Goal: Information Seeking & Learning: Check status

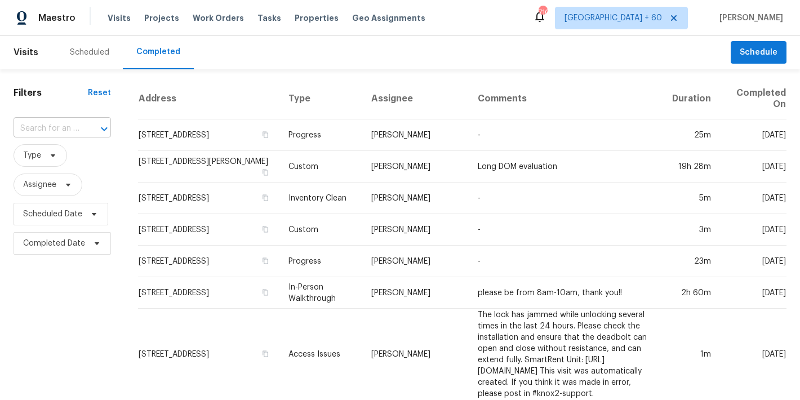
click at [64, 130] on input "text" at bounding box center [47, 128] width 66 height 17
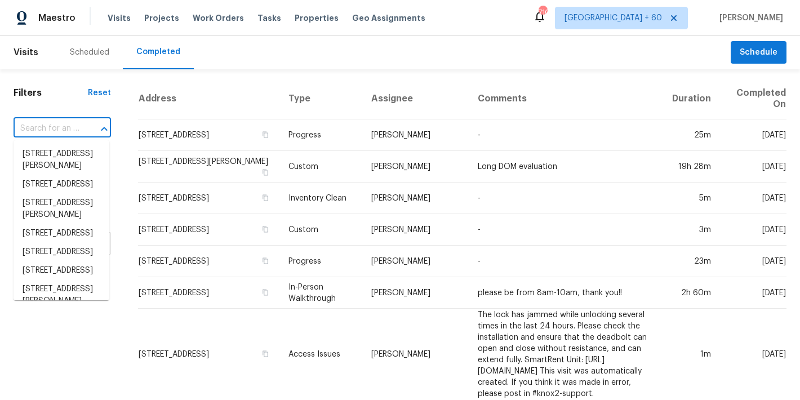
paste input "[STREET_ADDRESS]"
type input "[STREET_ADDRESS]"
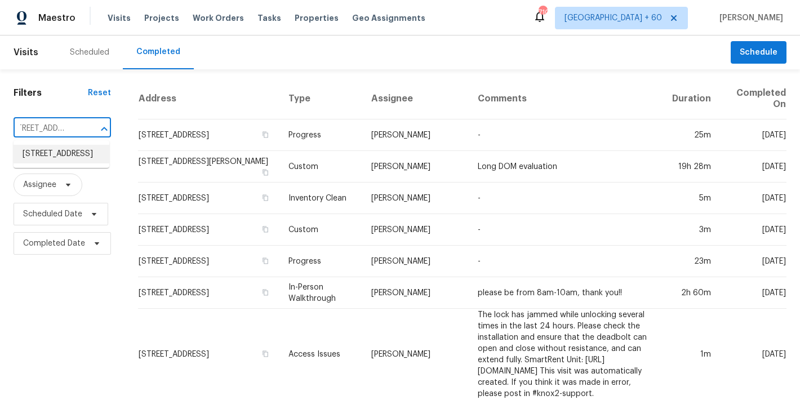
click at [45, 162] on li "[STREET_ADDRESS]" at bounding box center [62, 154] width 96 height 19
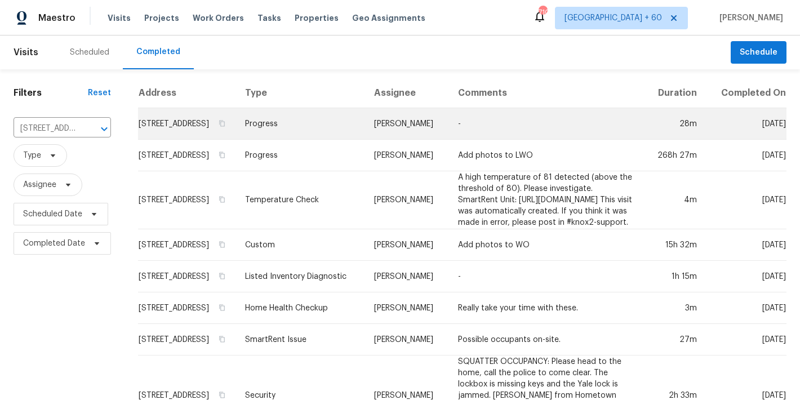
click at [176, 137] on td "[STREET_ADDRESS]" at bounding box center [187, 124] width 98 height 32
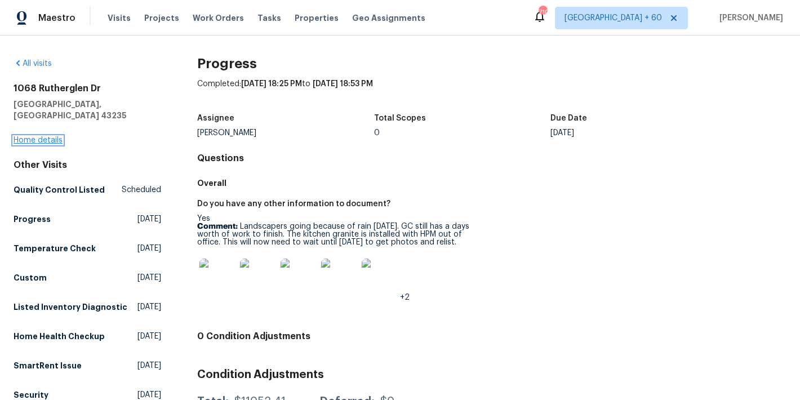
click at [40, 136] on link "Home details" at bounding box center [38, 140] width 49 height 8
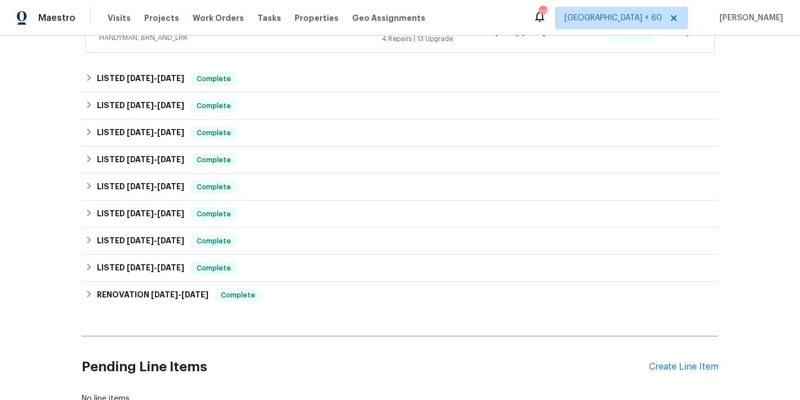
scroll to position [481, 0]
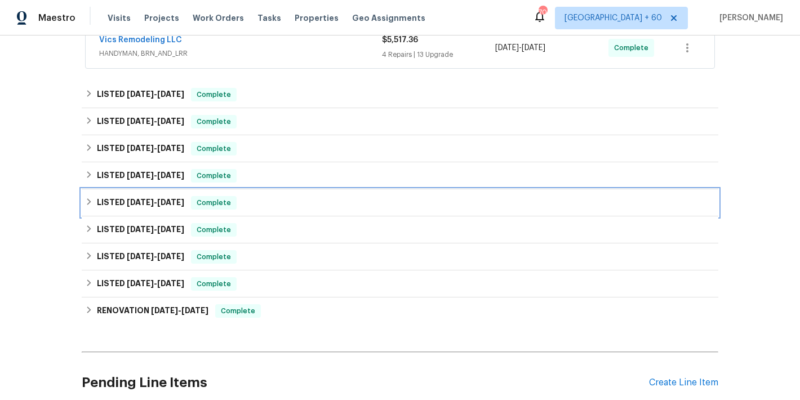
click at [247, 201] on div "LISTED [DATE] - [DATE] Complete" at bounding box center [400, 203] width 630 height 14
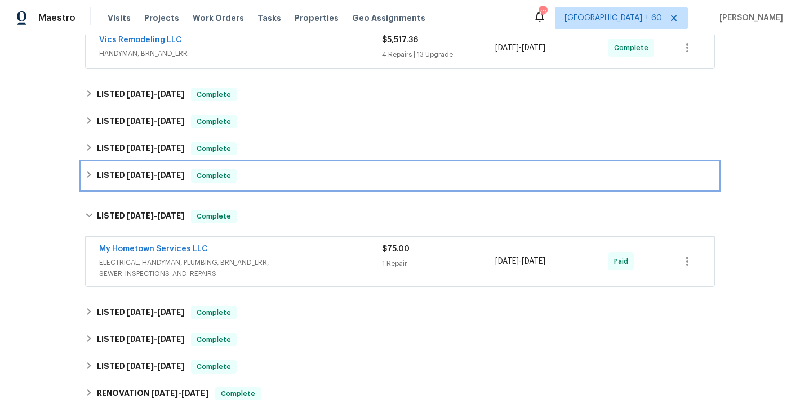
click at [263, 183] on div "LISTED [DATE] - [DATE] Complete" at bounding box center [400, 175] width 637 height 27
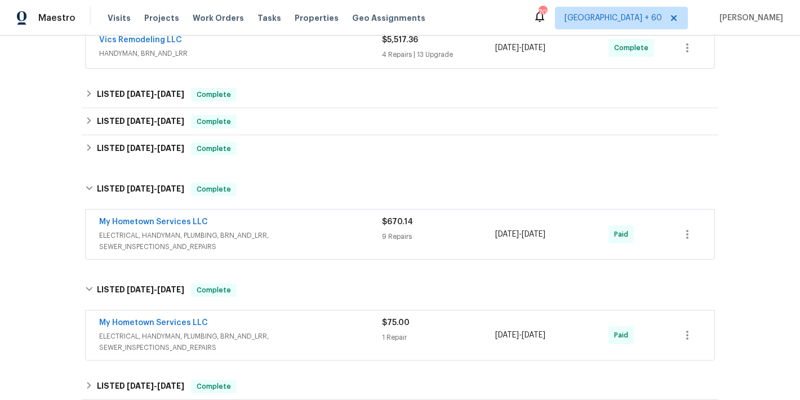
click at [747, 145] on div "Back to all projects [STREET_ADDRESS] 4 Beds | 2 2/2 Baths | Total: 3586 ft² | …" at bounding box center [400, 218] width 800 height 365
click at [348, 226] on div "My Hometown Services LLC" at bounding box center [240, 223] width 283 height 14
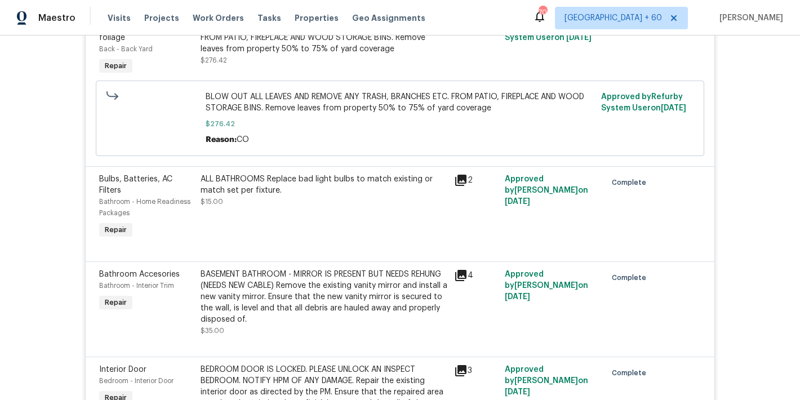
scroll to position [835, 0]
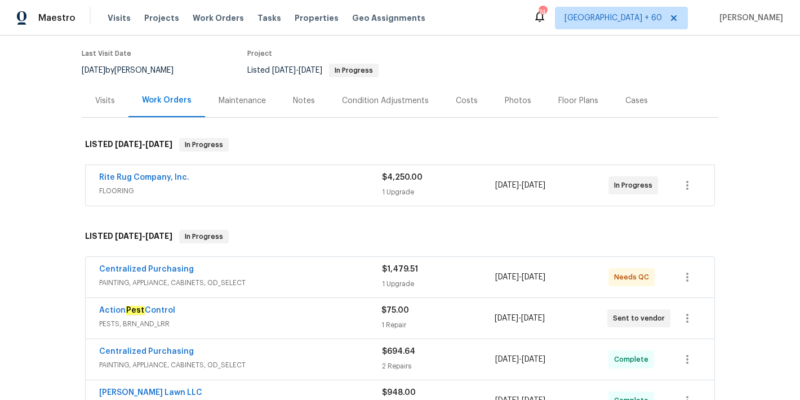
scroll to position [103, 0]
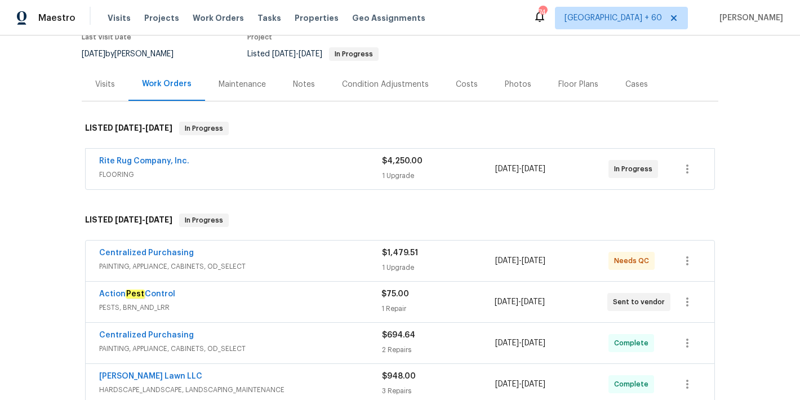
click at [740, 144] on div "Back to all projects 1068 Rutherglen Dr, Columbus, OH 43235 4 Beds | 2 2/2 Bath…" at bounding box center [400, 218] width 800 height 365
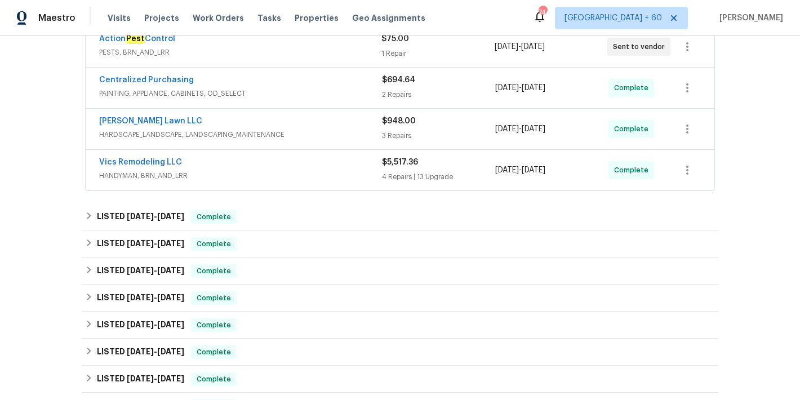
scroll to position [369, 0]
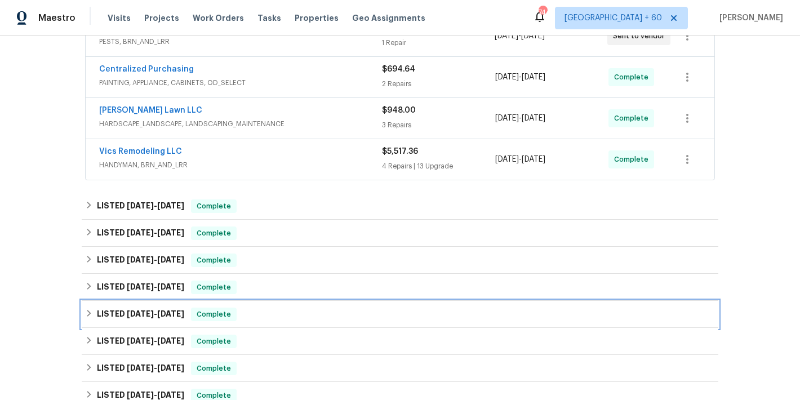
click at [246, 317] on div "LISTED [DATE] - [DATE] Complete" at bounding box center [400, 315] width 630 height 14
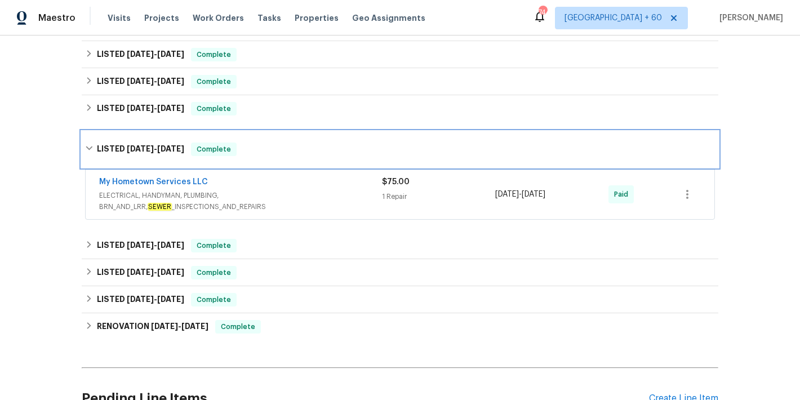
scroll to position [552, 0]
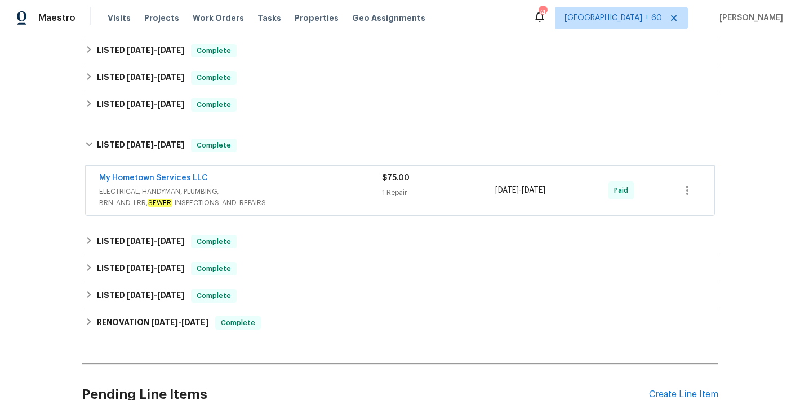
click at [329, 188] on span "ELECTRICAL, HANDYMAN, PLUMBING, BRN_AND_LRR, SEWER _INSPECTIONS_AND_REPAIRS" at bounding box center [240, 197] width 283 height 23
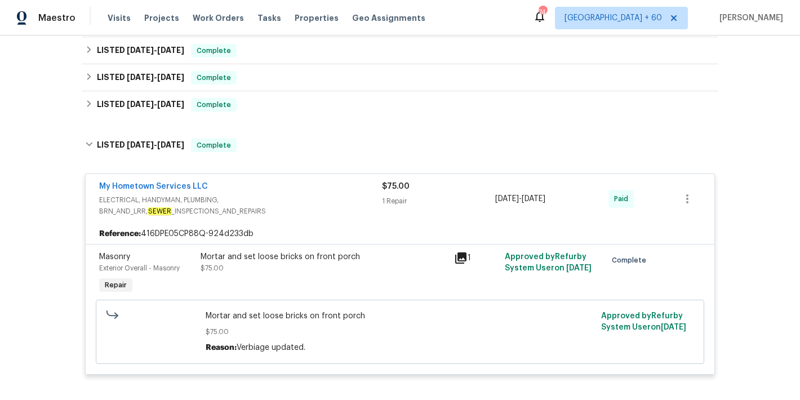
scroll to position [505, 0]
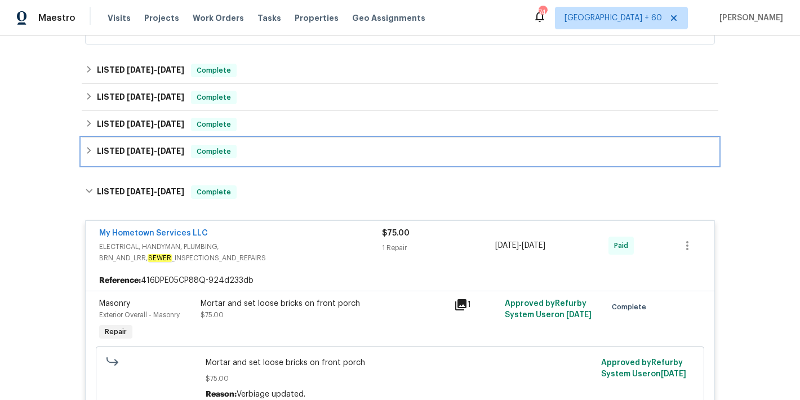
click at [299, 156] on div "LISTED [DATE] - [DATE] Complete" at bounding box center [400, 152] width 630 height 14
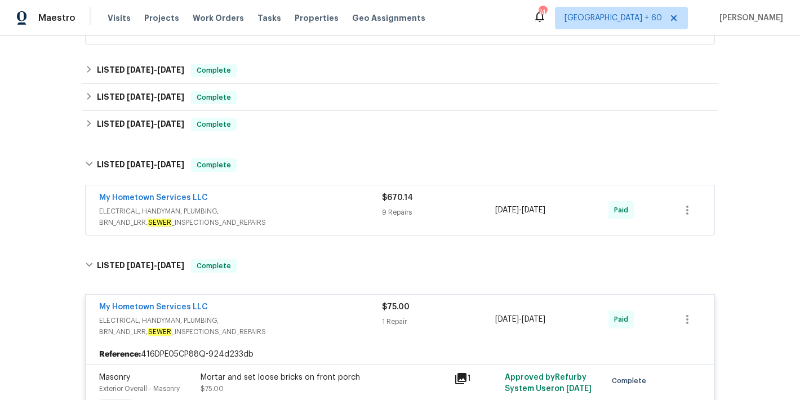
click at [333, 212] on span "ELECTRICAL, HANDYMAN, PLUMBING, BRN_AND_LRR, SEWER _INSPECTIONS_AND_REPAIRS" at bounding box center [240, 217] width 283 height 23
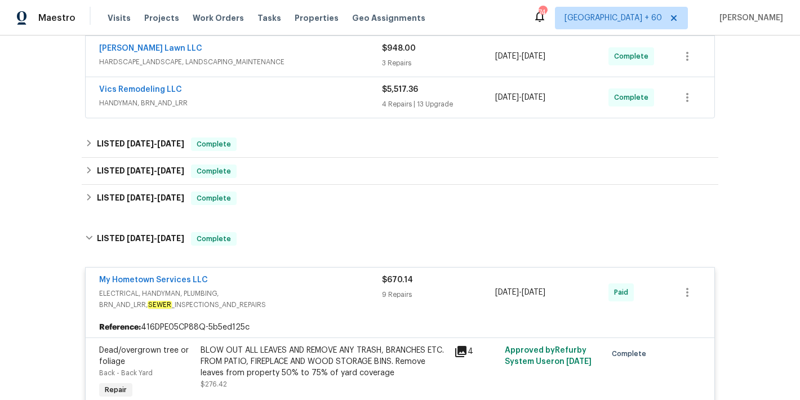
scroll to position [424, 0]
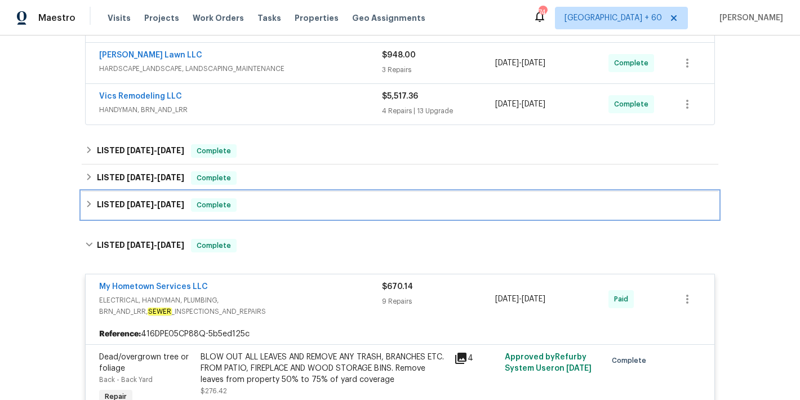
click at [299, 207] on div "LISTED 6/2/25 - 6/5/25 Complete" at bounding box center [400, 205] width 630 height 14
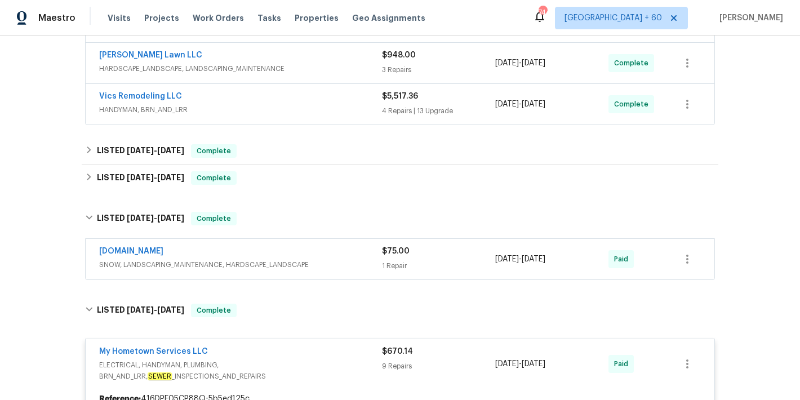
click at [354, 253] on div "[DOMAIN_NAME]" at bounding box center [240, 253] width 283 height 14
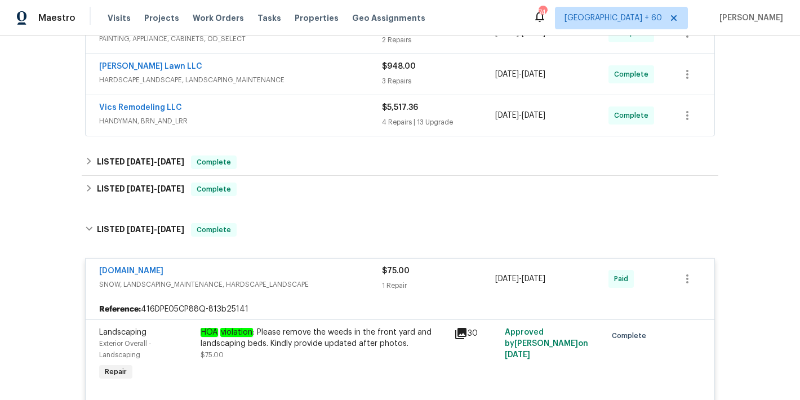
scroll to position [407, 0]
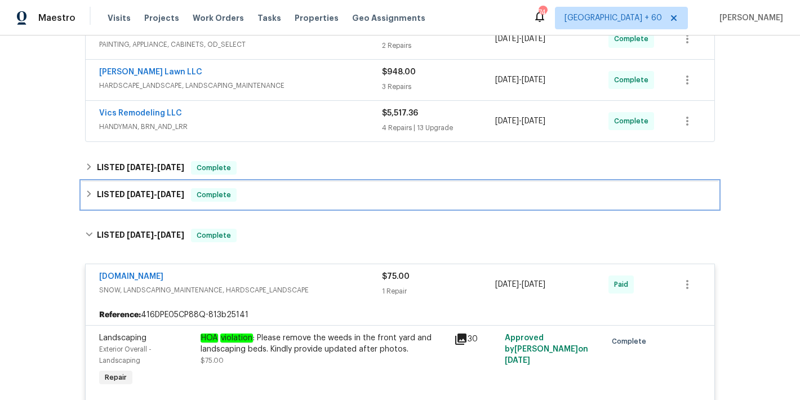
click at [300, 205] on div "LISTED 6/20/25 - 6/23/25 Complete" at bounding box center [400, 194] width 637 height 27
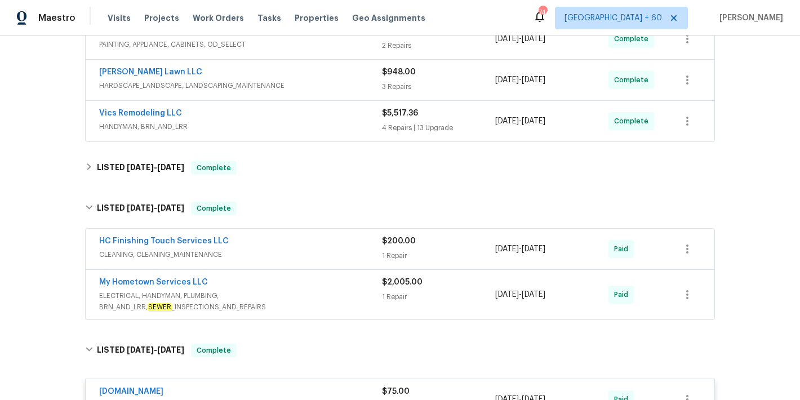
click at [338, 292] on span "ELECTRICAL, HANDYMAN, PLUMBING, BRN_AND_LRR, SEWER _INSPECTIONS_AND_REPAIRS" at bounding box center [240, 301] width 283 height 23
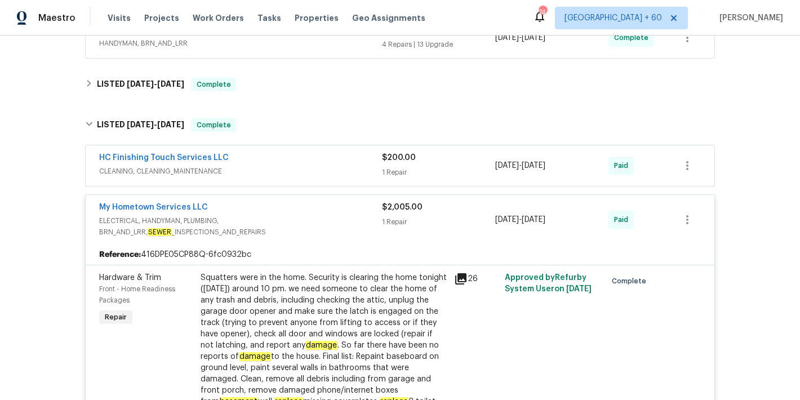
scroll to position [429, 0]
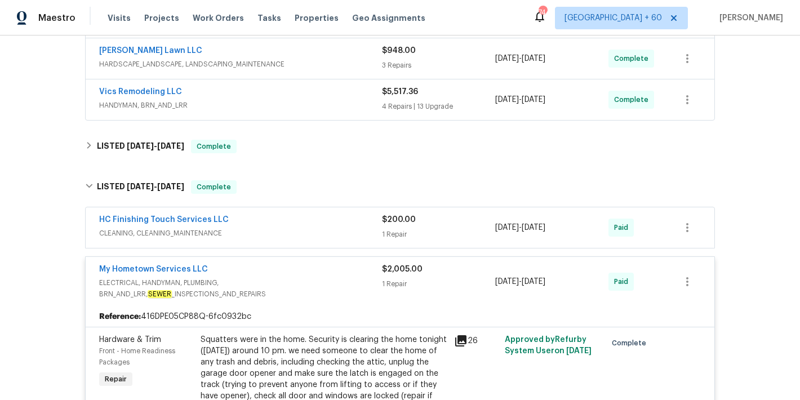
click at [326, 221] on div "HC Finishing Touch Services LLC" at bounding box center [240, 221] width 283 height 14
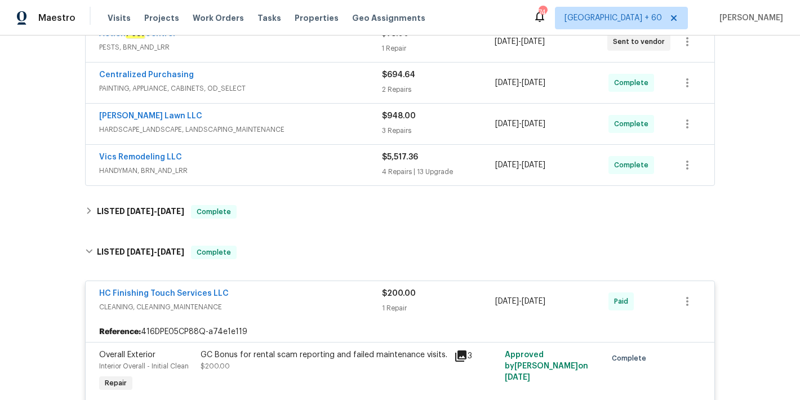
scroll to position [334, 0]
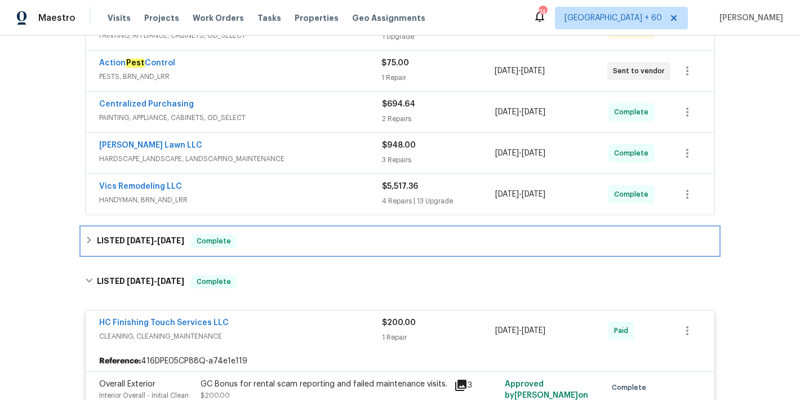
click at [287, 247] on div "LISTED 8/21/25 - 9/2/25 Complete" at bounding box center [400, 241] width 630 height 14
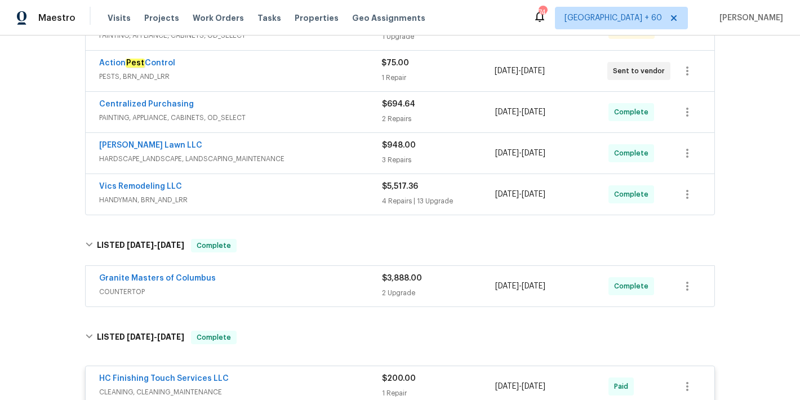
click at [338, 289] on span "COUNTERTOP" at bounding box center [240, 291] width 283 height 11
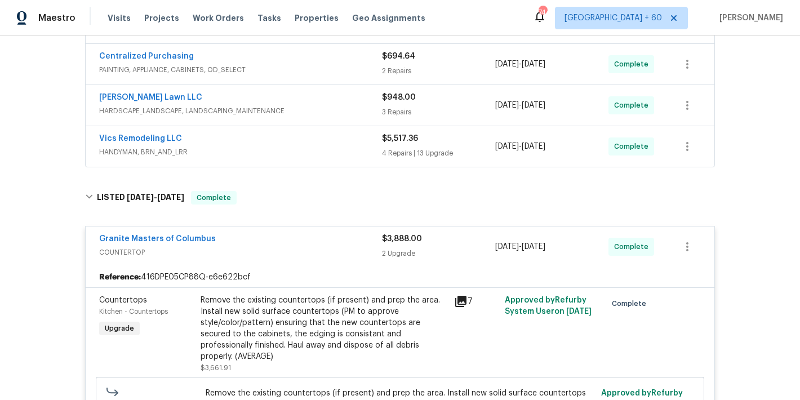
scroll to position [362, 0]
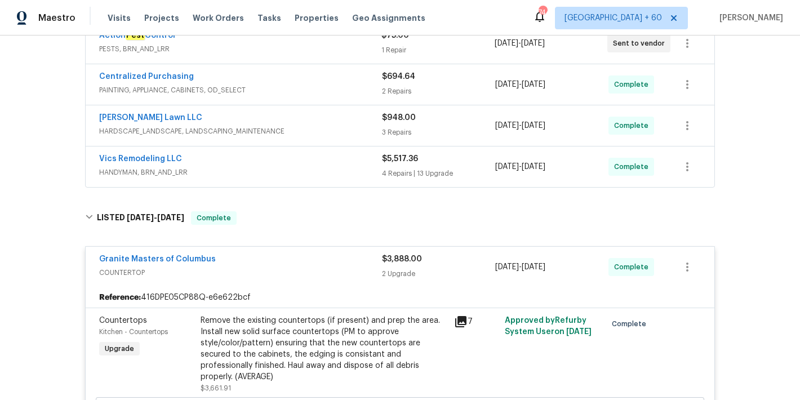
click at [354, 168] on span "HANDYMAN, BRN_AND_LRR" at bounding box center [240, 172] width 283 height 11
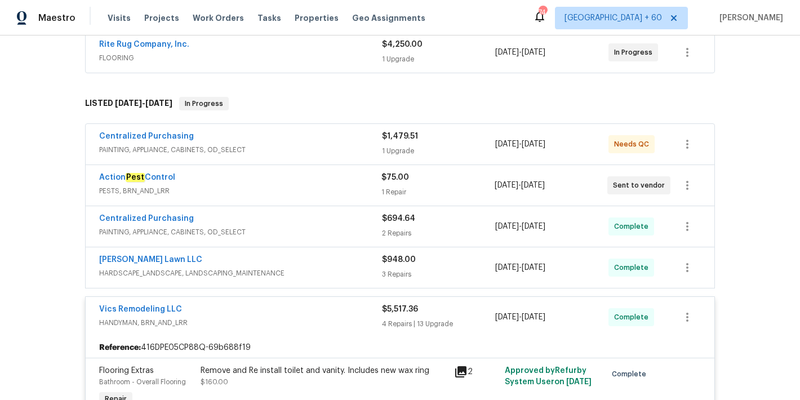
scroll to position [198, 0]
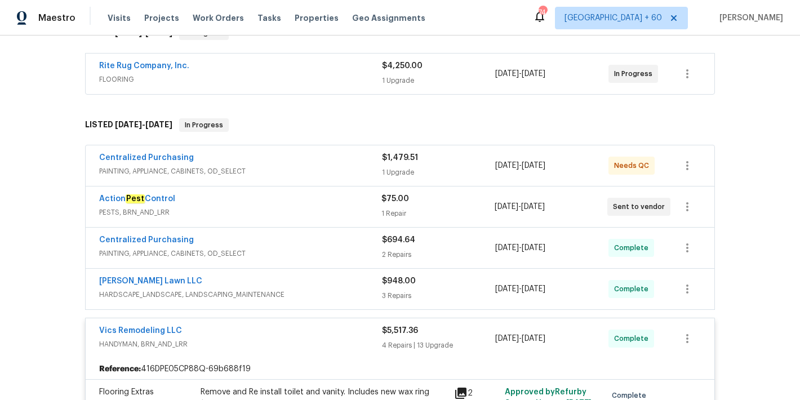
click at [360, 286] on div "[PERSON_NAME] Lawn LLC" at bounding box center [240, 283] width 283 height 14
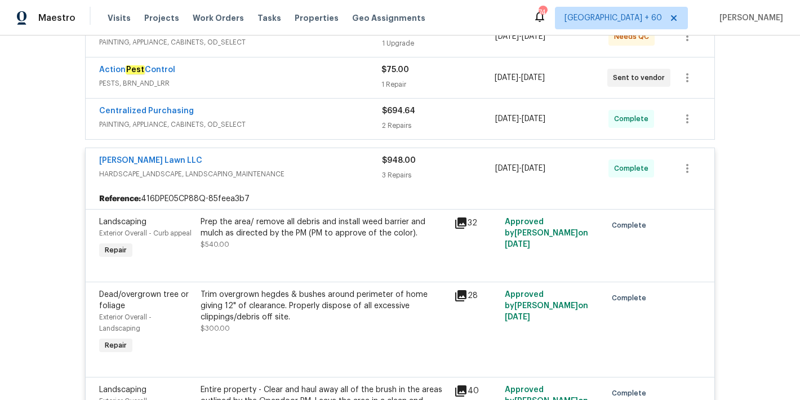
scroll to position [316, 0]
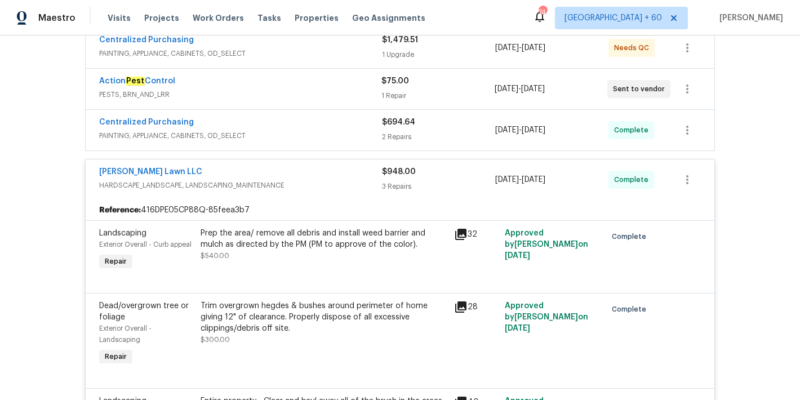
click at [362, 129] on div "Centralized Purchasing" at bounding box center [240, 124] width 283 height 14
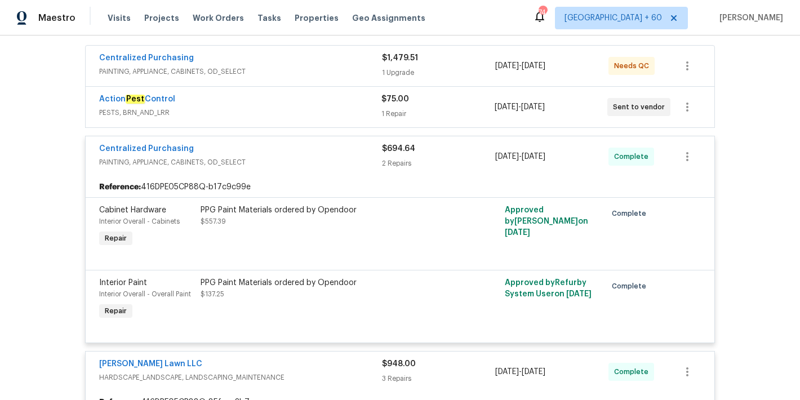
scroll to position [272, 0]
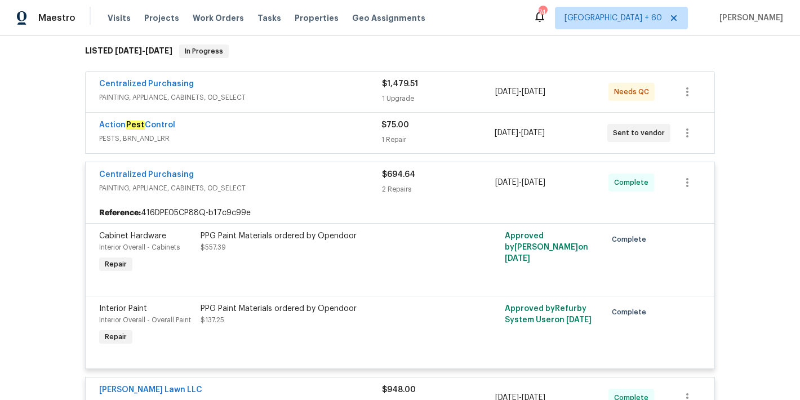
click at [352, 136] on span "PESTS, BRN_AND_LRR" at bounding box center [240, 138] width 282 height 11
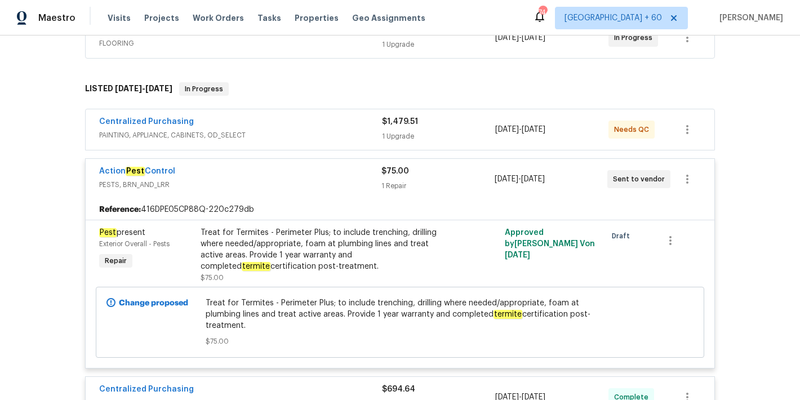
scroll to position [234, 0]
click at [338, 127] on div "Centralized Purchasing" at bounding box center [240, 124] width 283 height 14
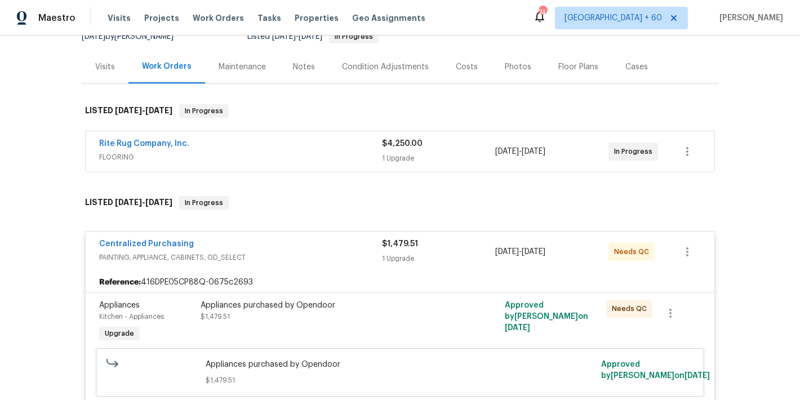
scroll to position [117, 0]
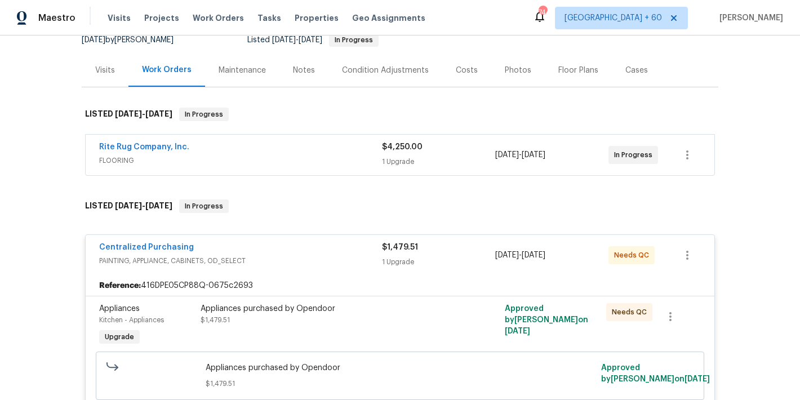
click at [346, 155] on span "FLOORING" at bounding box center [240, 160] width 283 height 11
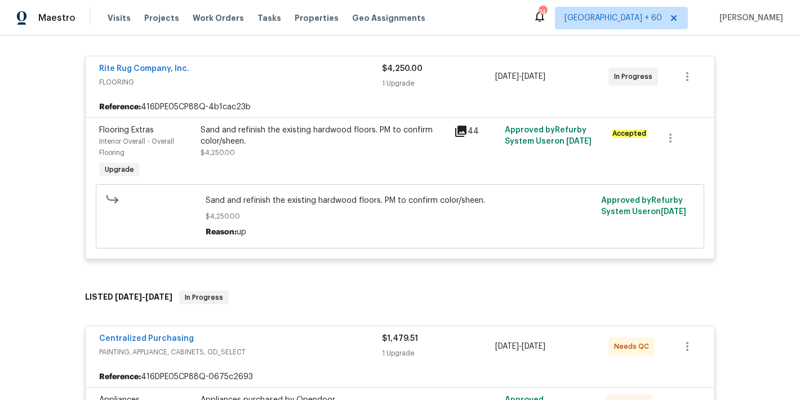
scroll to position [0, 0]
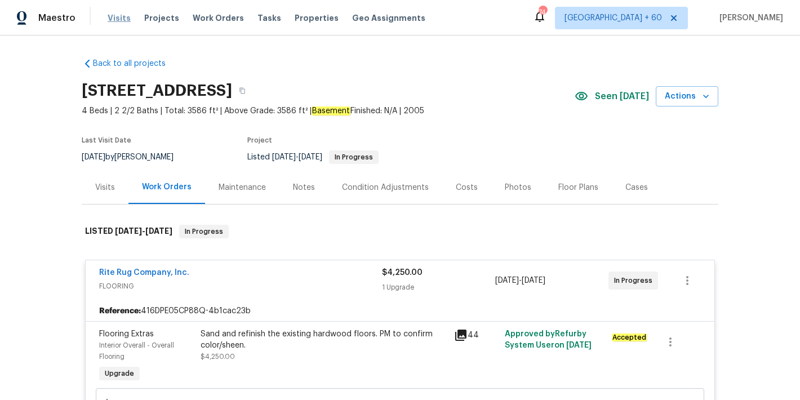
click at [120, 17] on span "Visits" at bounding box center [119, 17] width 23 height 11
